Goal: Navigation & Orientation: Find specific page/section

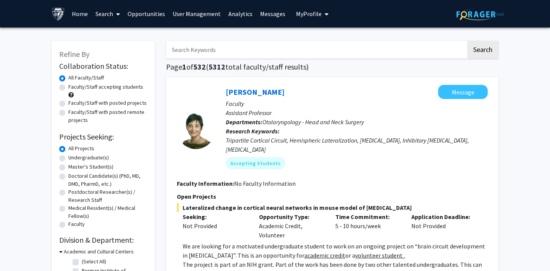
click at [310, 13] on span "My Profile" at bounding box center [309, 14] width 26 height 8
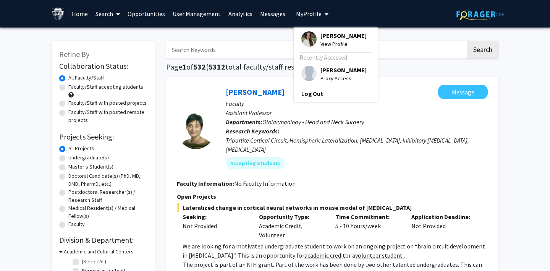
click at [310, 13] on span "My Profile" at bounding box center [309, 14] width 26 height 8
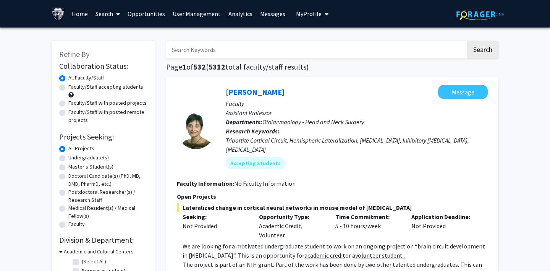
click at [302, 16] on span "My Profile" at bounding box center [309, 14] width 26 height 8
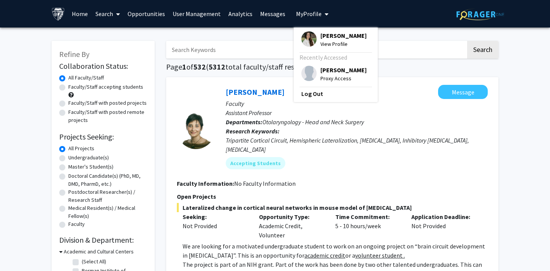
click at [303, 34] on img at bounding box center [308, 38] width 15 height 15
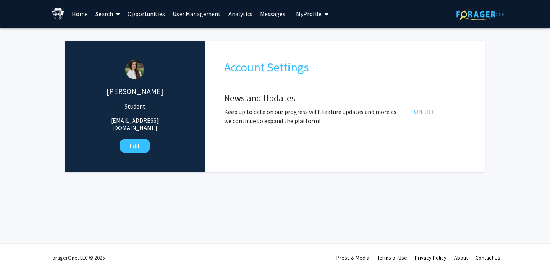
click at [143, 13] on link "Opportunities" at bounding box center [146, 13] width 45 height 27
